Goal: Book appointment/travel/reservation

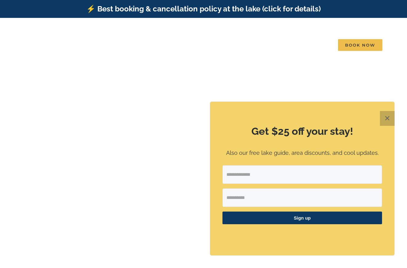
click at [386, 119] on button "✕" at bounding box center [387, 118] width 15 height 15
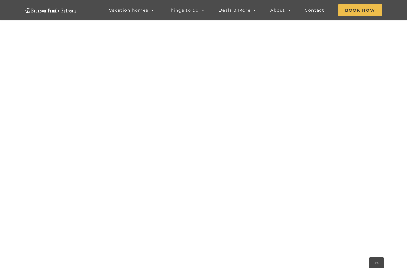
scroll to position [493, 0]
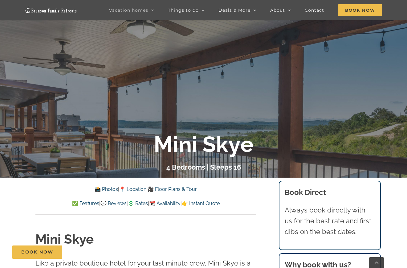
scroll to position [111, 0]
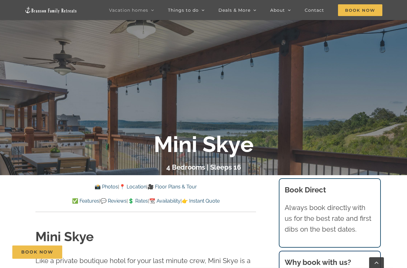
click at [99, 187] on link "📸 Photos" at bounding box center [106, 187] width 23 height 6
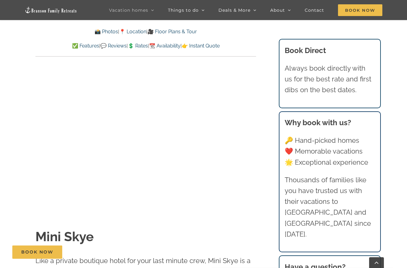
scroll to position [477, 0]
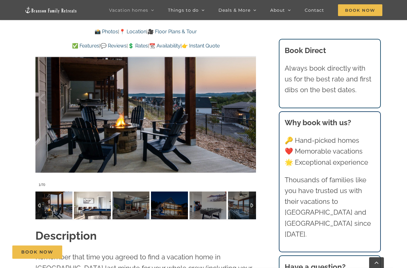
click at [89, 201] on img at bounding box center [92, 205] width 37 height 28
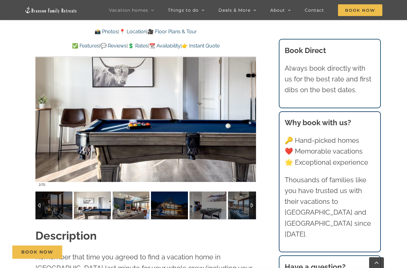
click at [125, 209] on img at bounding box center [130, 205] width 37 height 28
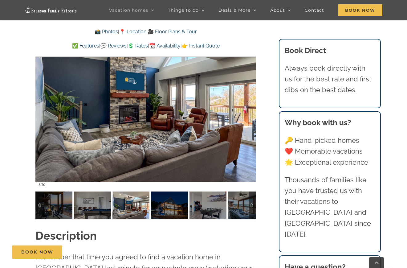
click at [253, 207] on div at bounding box center [252, 205] width 7 height 28
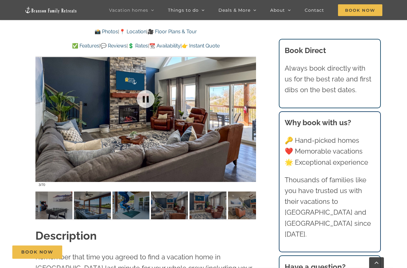
click at [189, 116] on div at bounding box center [145, 98] width 221 height 181
click at [39, 204] on div at bounding box center [38, 205] width 7 height 28
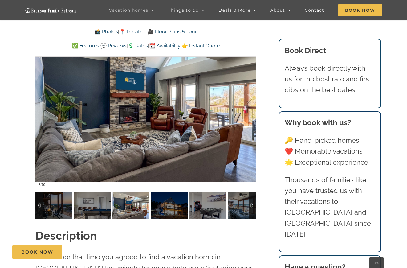
click at [39, 204] on div at bounding box center [38, 205] width 7 height 28
click at [175, 212] on img at bounding box center [169, 205] width 37 height 28
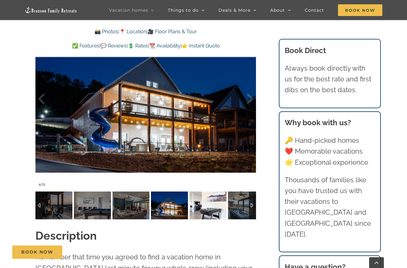
click at [209, 207] on img at bounding box center [207, 205] width 37 height 28
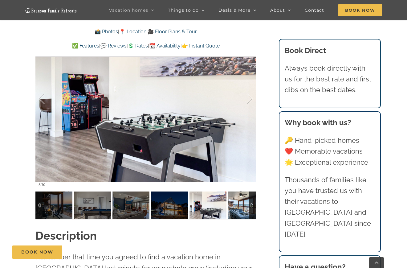
click at [245, 206] on img at bounding box center [246, 205] width 37 height 28
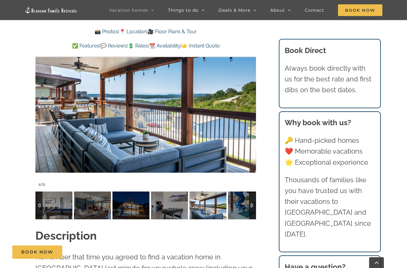
click at [253, 204] on div at bounding box center [252, 205] width 7 height 28
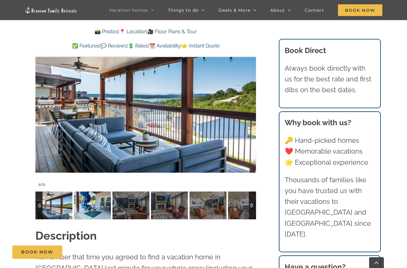
click at [88, 201] on img at bounding box center [92, 205] width 37 height 28
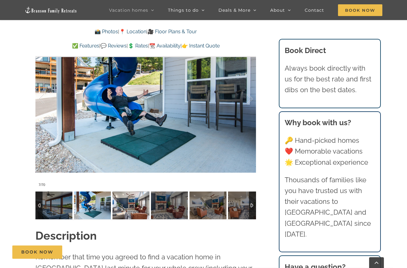
click at [136, 211] on img at bounding box center [130, 205] width 37 height 28
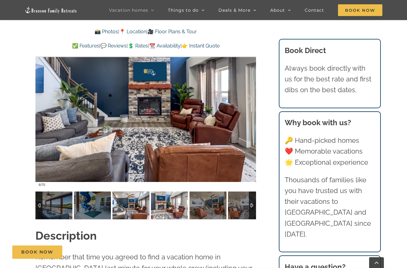
click at [178, 215] on img at bounding box center [169, 205] width 37 height 28
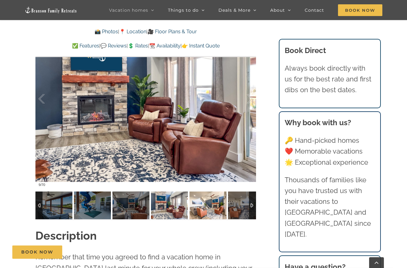
click at [214, 213] on img at bounding box center [207, 205] width 37 height 28
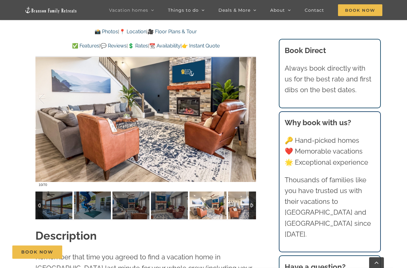
click at [239, 210] on img at bounding box center [246, 205] width 37 height 28
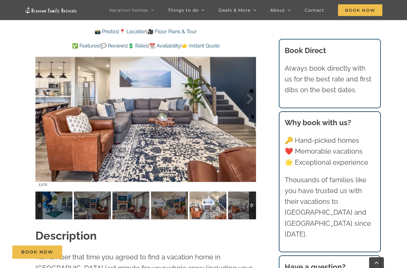
click at [255, 209] on div at bounding box center [252, 205] width 7 height 28
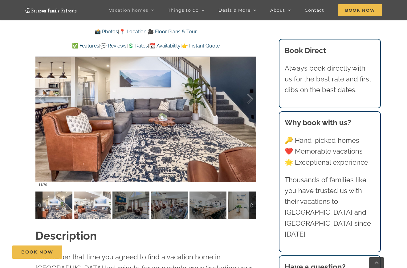
click at [92, 197] on img at bounding box center [92, 205] width 37 height 28
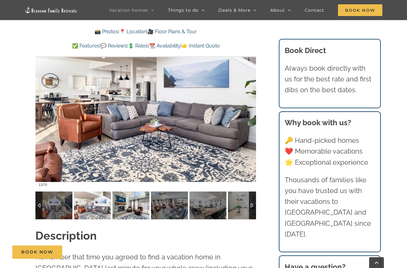
click at [123, 200] on img at bounding box center [130, 205] width 37 height 28
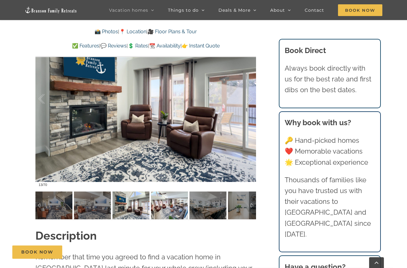
click at [162, 205] on img at bounding box center [169, 205] width 37 height 28
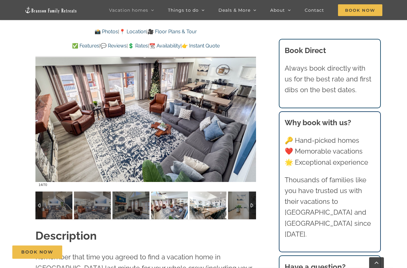
click at [196, 206] on img at bounding box center [207, 205] width 37 height 28
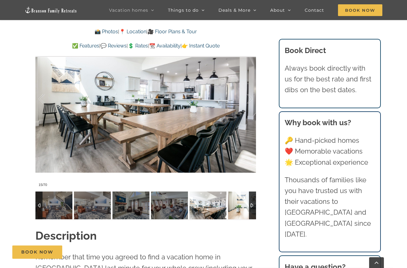
click at [241, 208] on img at bounding box center [246, 205] width 37 height 28
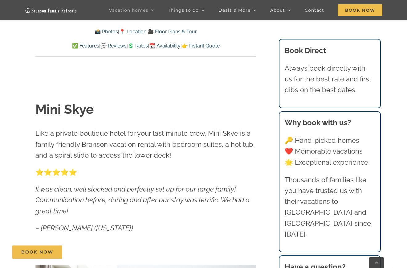
scroll to position [218, 0]
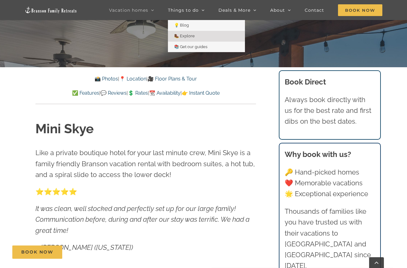
click at [185, 35] on span "🥾 Explore" at bounding box center [184, 36] width 21 height 5
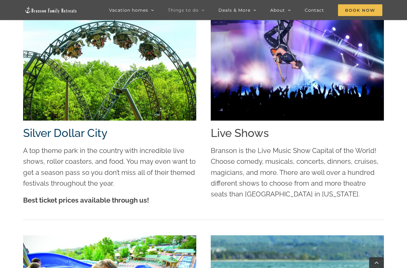
scroll to position [775, 0]
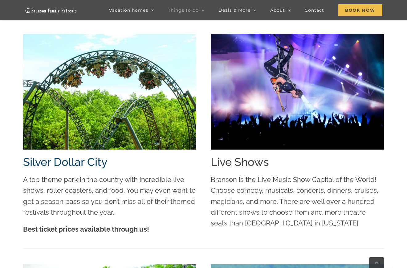
click at [75, 164] on link "Silver Dollar City" at bounding box center [65, 161] width 84 height 13
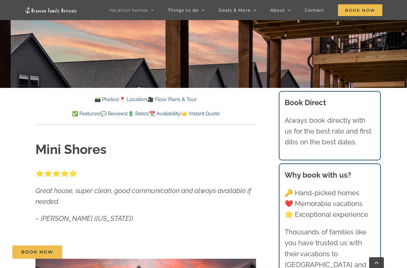
click at [104, 98] on link "📸 Photos" at bounding box center [106, 99] width 23 height 6
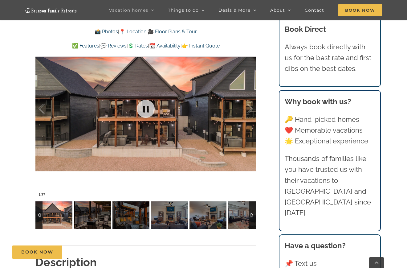
scroll to position [411, 0]
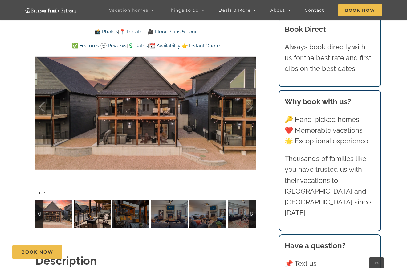
click at [96, 213] on img at bounding box center [92, 214] width 37 height 28
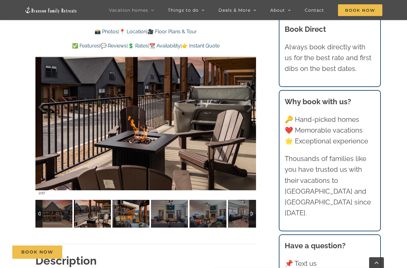
click at [135, 220] on img at bounding box center [130, 214] width 37 height 28
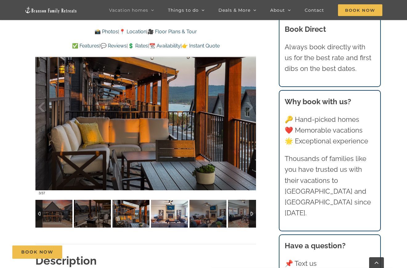
click at [162, 219] on img at bounding box center [169, 214] width 37 height 28
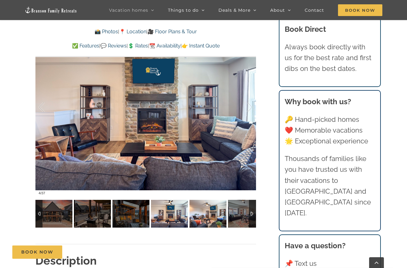
click at [212, 219] on img at bounding box center [207, 214] width 37 height 28
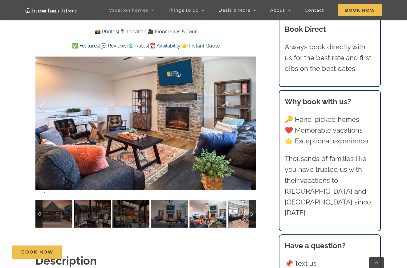
click at [237, 217] on img at bounding box center [246, 214] width 37 height 28
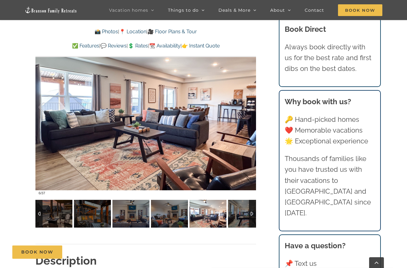
click at [253, 216] on div at bounding box center [252, 214] width 7 height 28
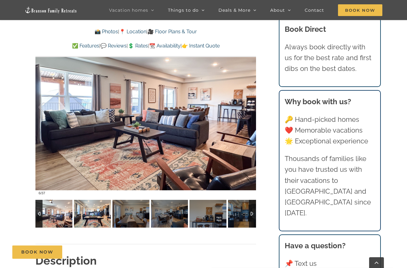
click at [105, 217] on img at bounding box center [92, 214] width 37 height 28
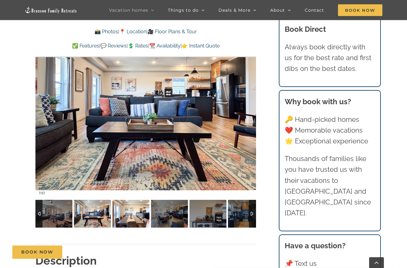
click at [122, 219] on img at bounding box center [130, 214] width 37 height 28
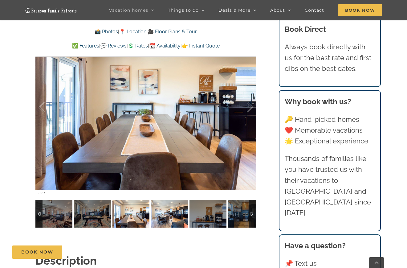
click at [170, 218] on img at bounding box center [169, 214] width 37 height 28
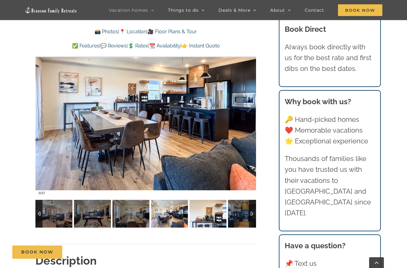
click at [204, 219] on img at bounding box center [207, 214] width 37 height 28
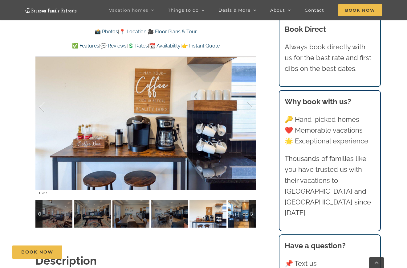
click at [237, 218] on img at bounding box center [246, 214] width 37 height 28
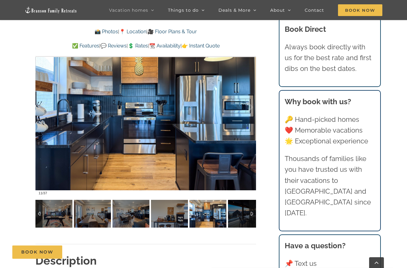
click at [252, 215] on div at bounding box center [252, 214] width 7 height 28
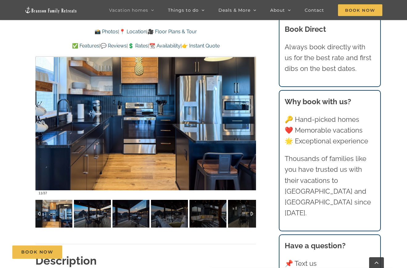
click at [100, 213] on img at bounding box center [92, 214] width 37 height 28
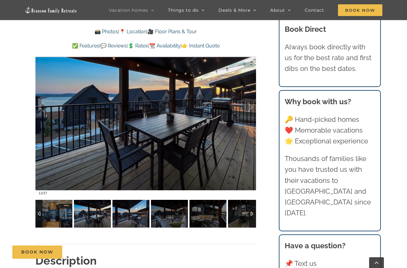
click at [120, 214] on img at bounding box center [130, 214] width 37 height 28
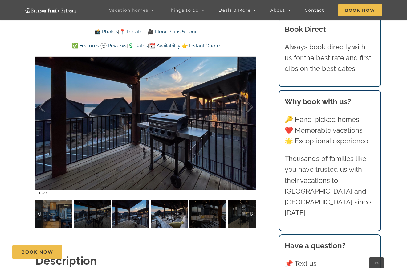
click at [161, 216] on img at bounding box center [169, 214] width 37 height 28
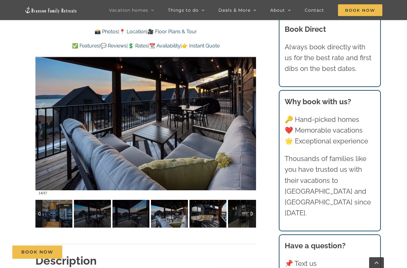
click at [207, 211] on img at bounding box center [207, 214] width 37 height 28
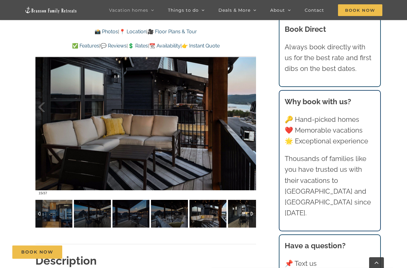
click at [237, 209] on img at bounding box center [246, 214] width 37 height 28
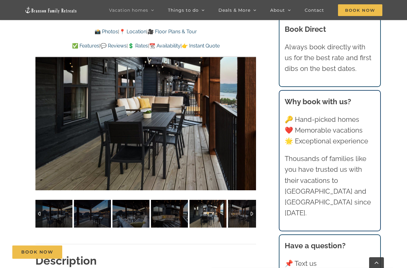
click at [253, 213] on div at bounding box center [252, 214] width 7 height 28
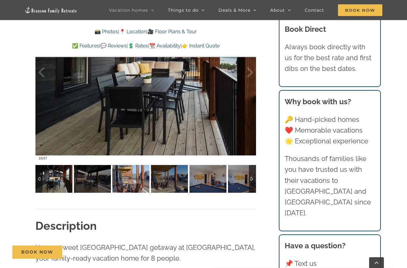
scroll to position [447, 0]
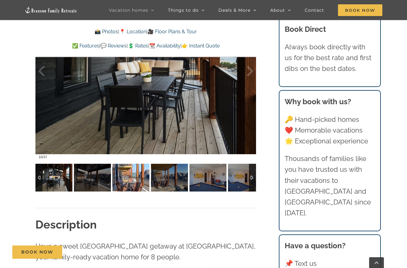
click at [124, 180] on img at bounding box center [130, 178] width 37 height 28
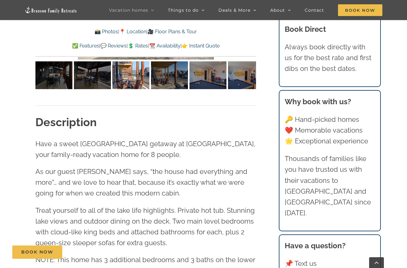
scroll to position [552, 0]
